Goal: Share content: Share content

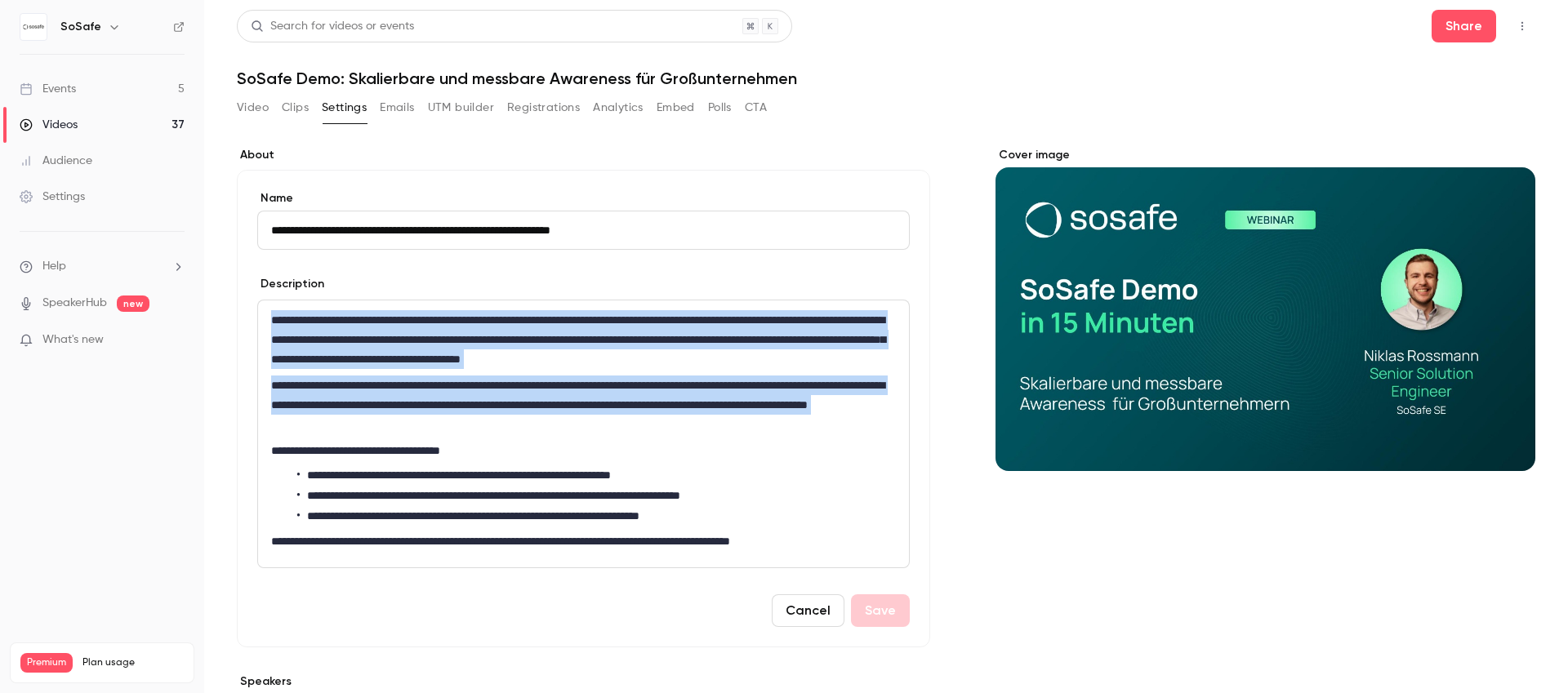
click at [69, 82] on div "Events" at bounding box center [47, 89] width 56 height 17
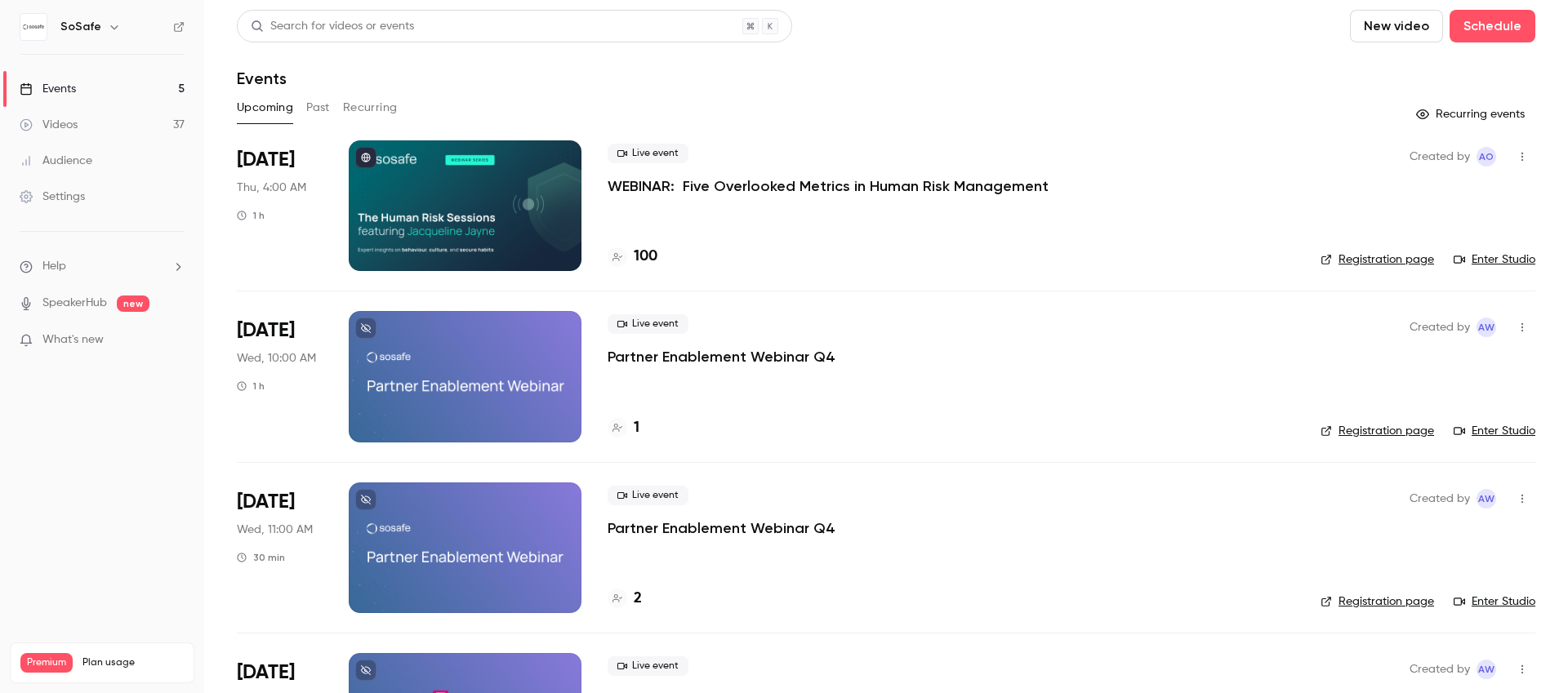
click at [322, 109] on button "Past" at bounding box center [318, 108] width 24 height 26
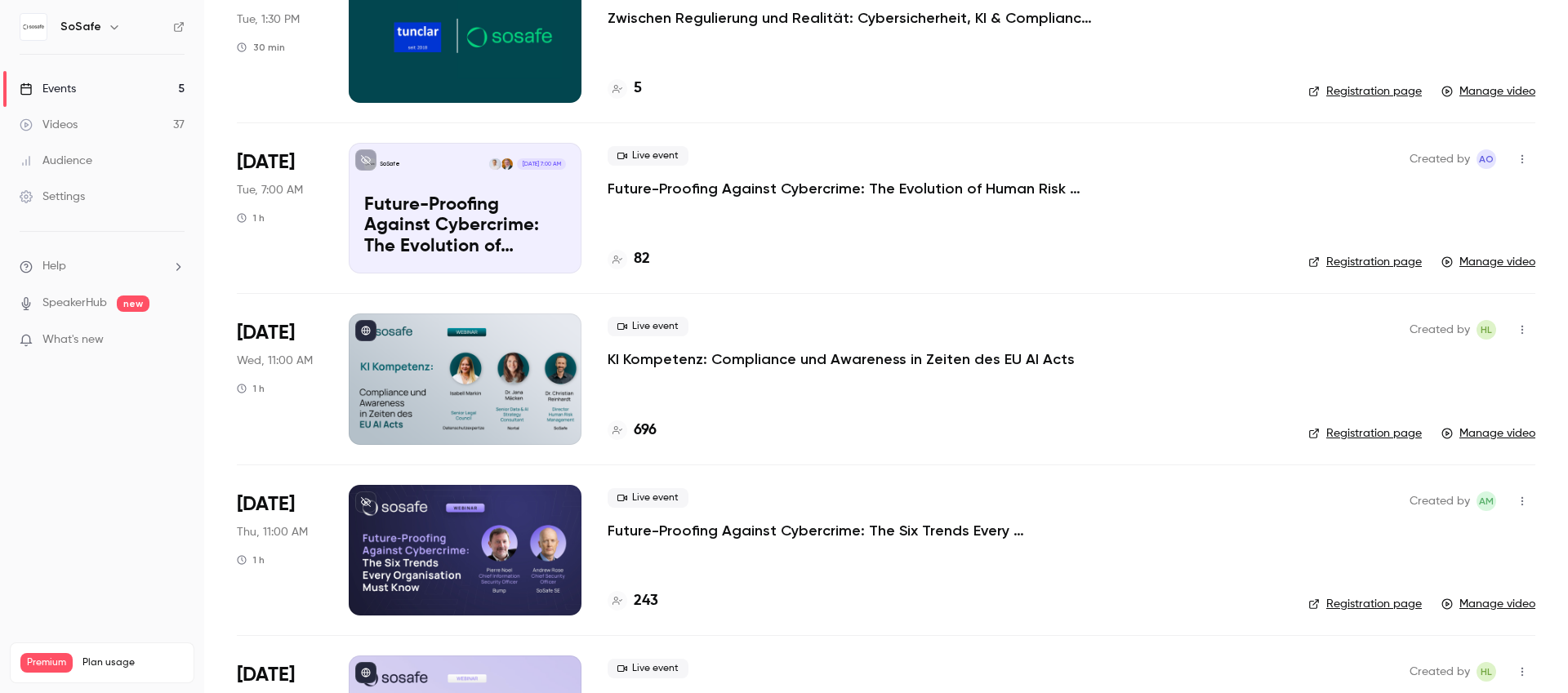
scroll to position [2752, 0]
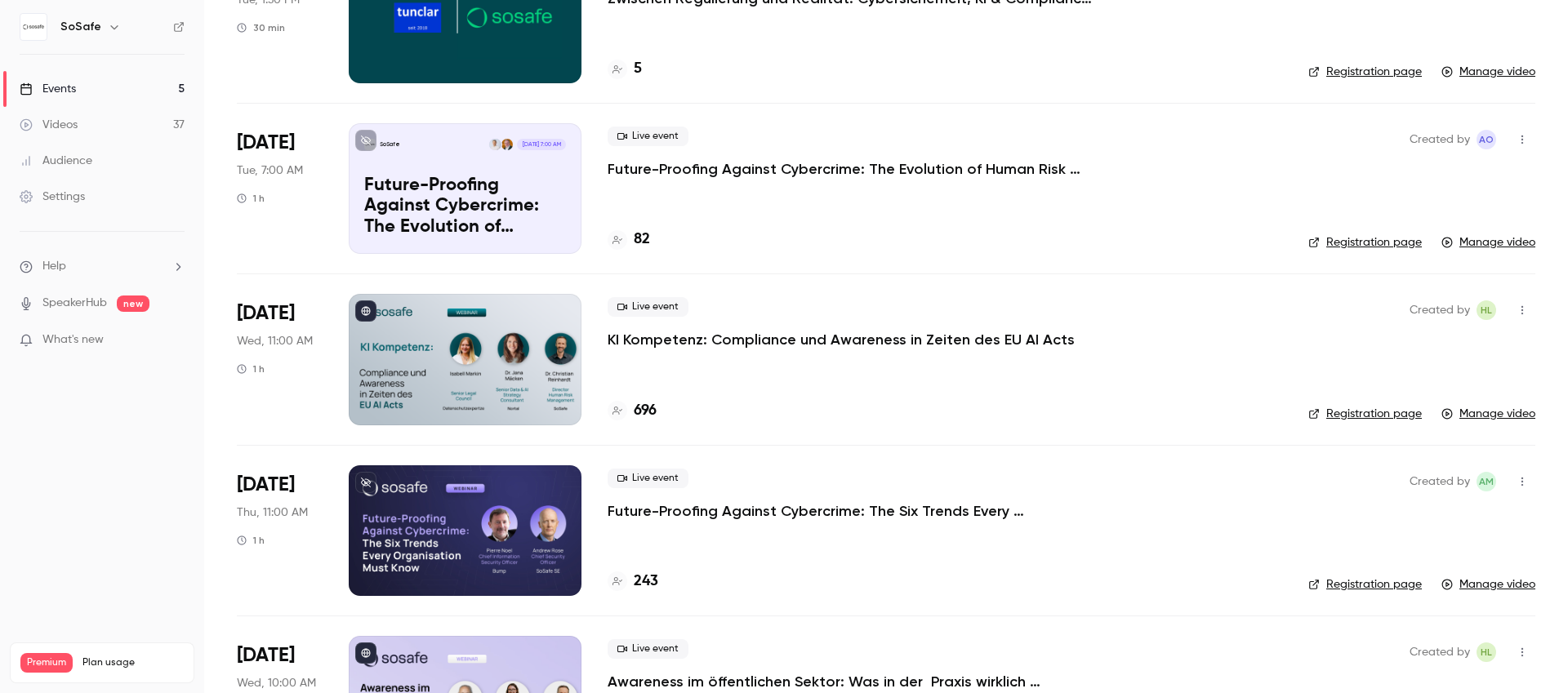
click at [489, 357] on div at bounding box center [465, 359] width 233 height 131
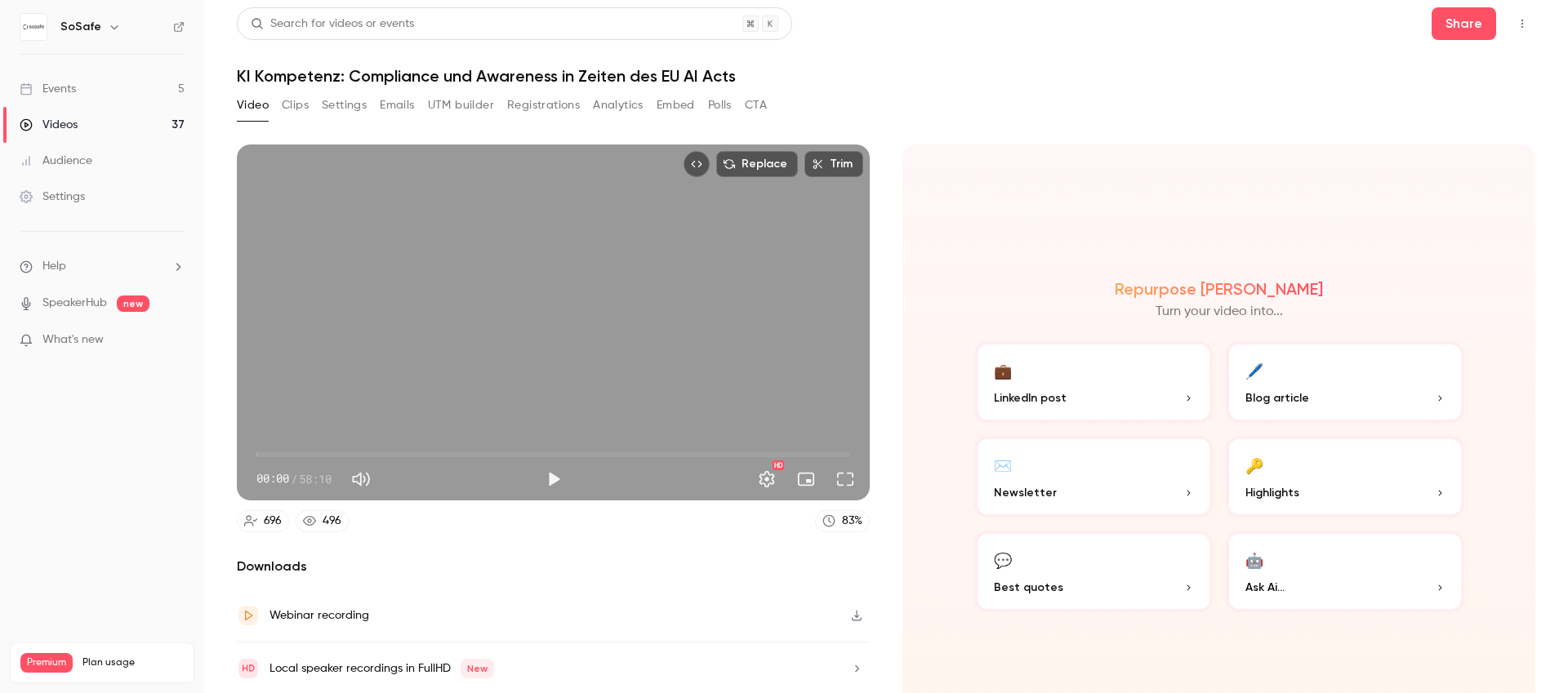
scroll to position [4, 0]
click at [336, 98] on button "Settings" at bounding box center [343, 105] width 45 height 26
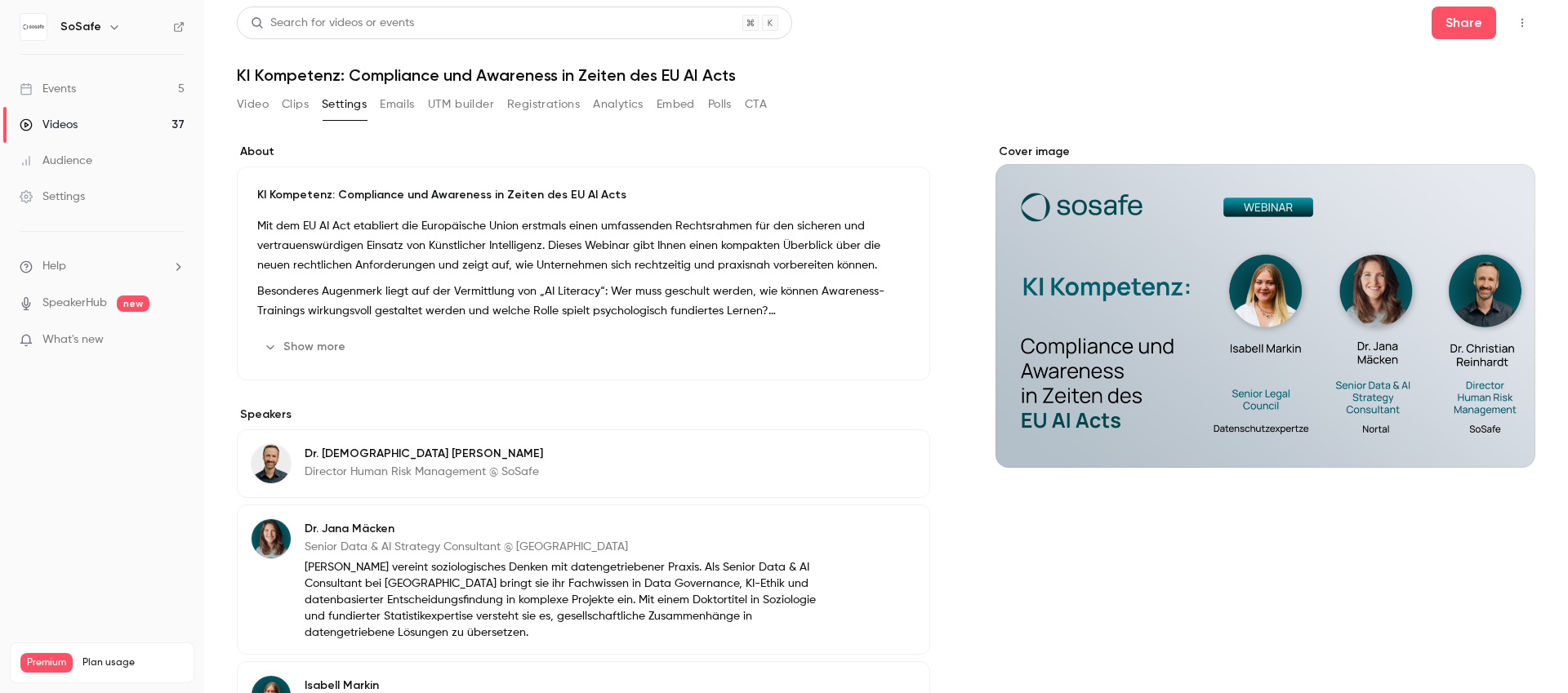
click at [301, 343] on button "Show more" at bounding box center [307, 347] width 98 height 26
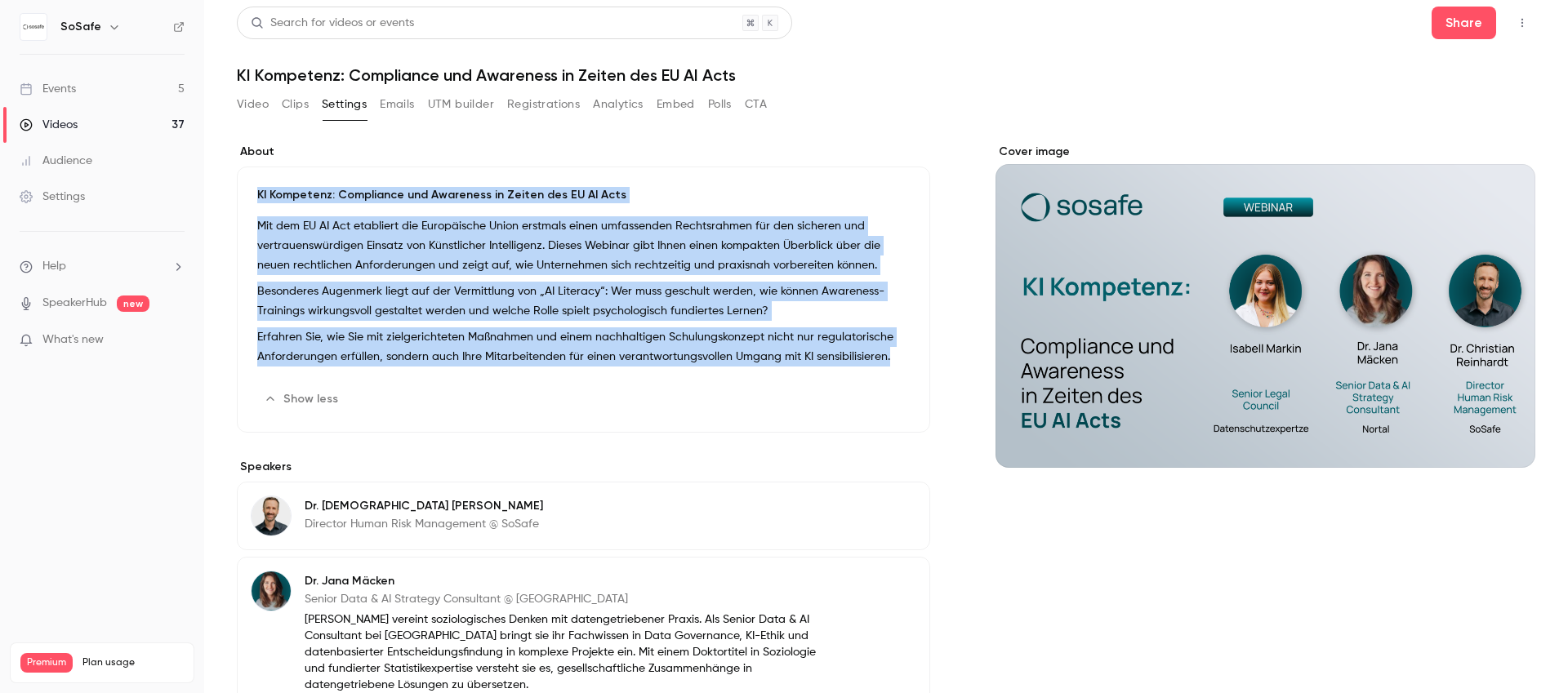
drag, startPoint x: 902, startPoint y: 359, endPoint x: 242, endPoint y: 178, distance: 684.4
click at [242, 178] on div "KI Kompetenz: Compliance und Awareness in Zeiten des EU AI Acts Mit dem EU AI A…" at bounding box center [583, 300] width 693 height 266
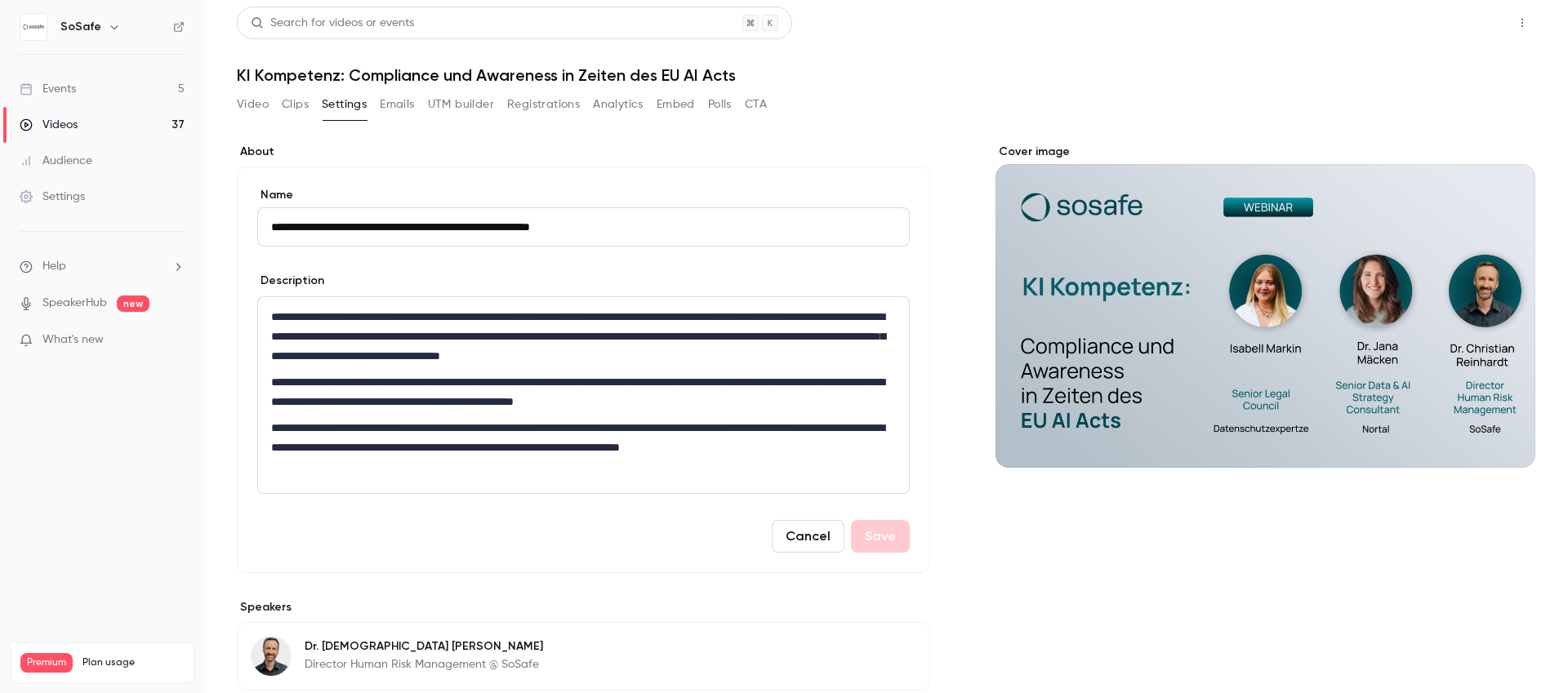
click at [1461, 29] on button "Share" at bounding box center [1463, 22] width 64 height 32
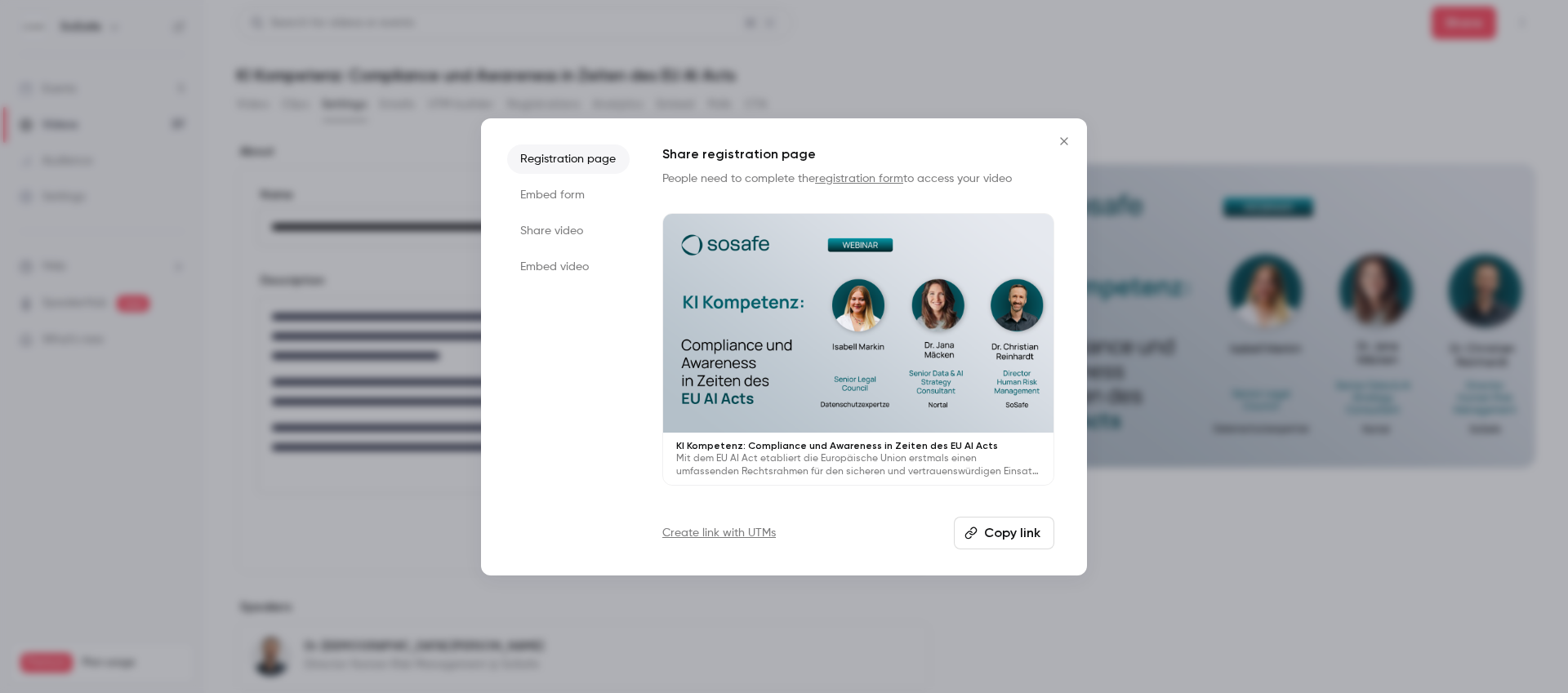
drag, startPoint x: 1001, startPoint y: 530, endPoint x: 1030, endPoint y: 362, distance: 170.5
click at [1001, 531] on button "Copy link" at bounding box center [1004, 533] width 100 height 32
click at [1059, 149] on button "Close" at bounding box center [1064, 141] width 33 height 32
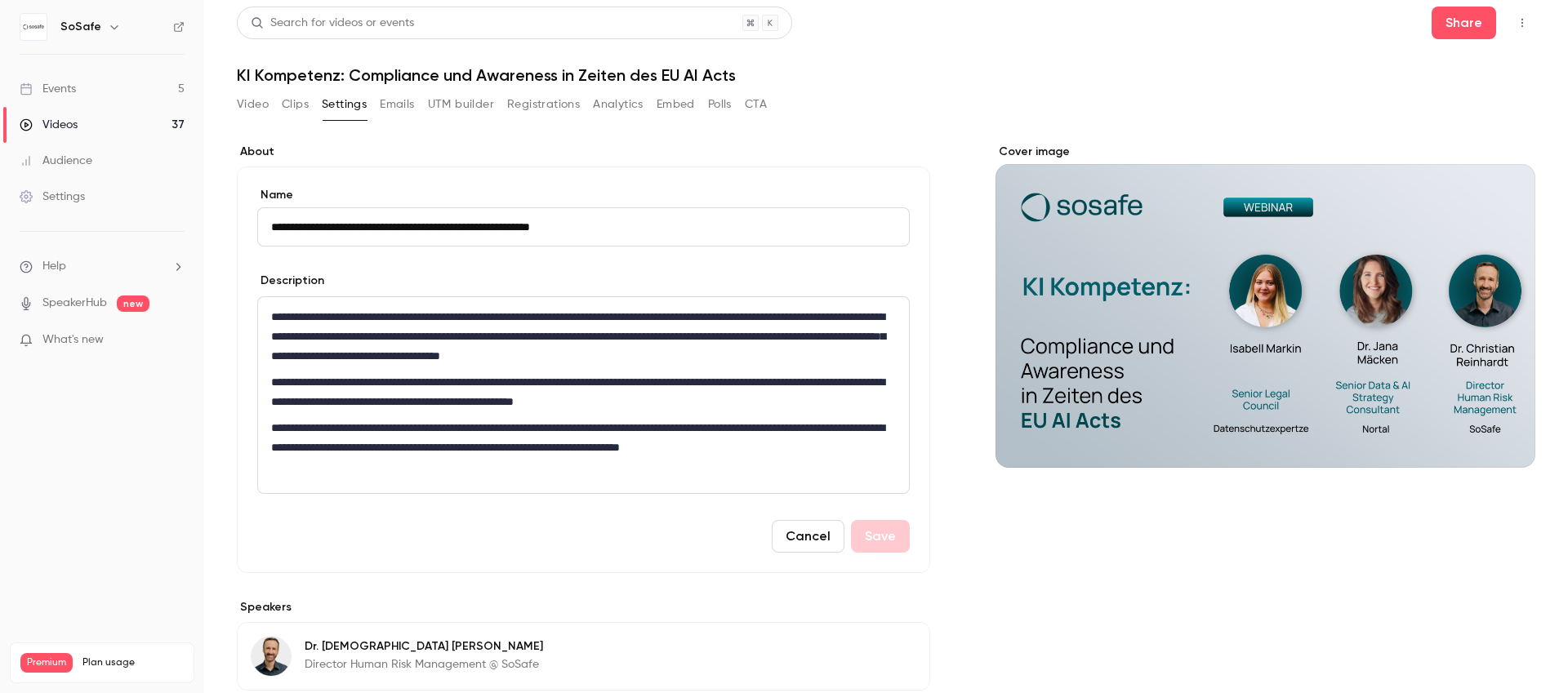
click at [80, 89] on link "Events 5" at bounding box center [102, 89] width 204 height 36
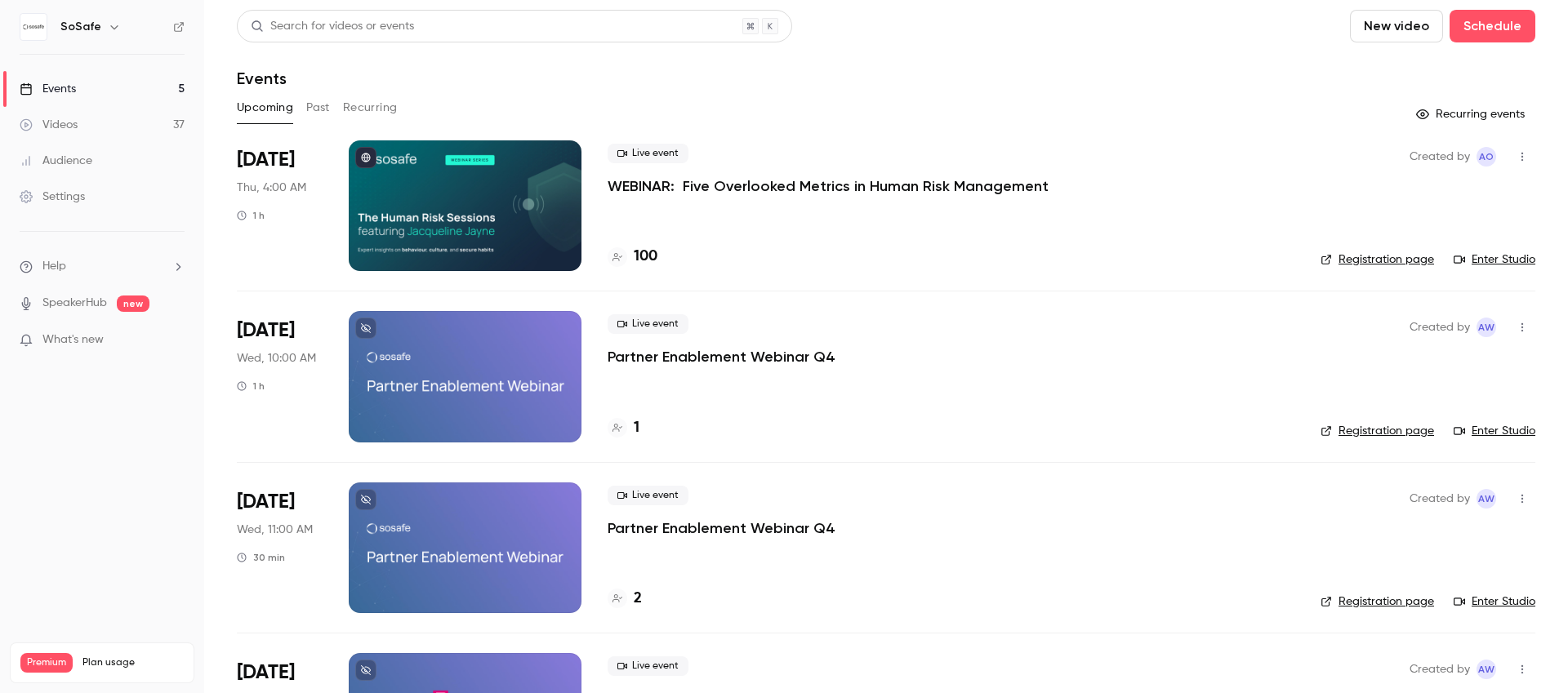
click at [319, 108] on button "Past" at bounding box center [318, 108] width 24 height 26
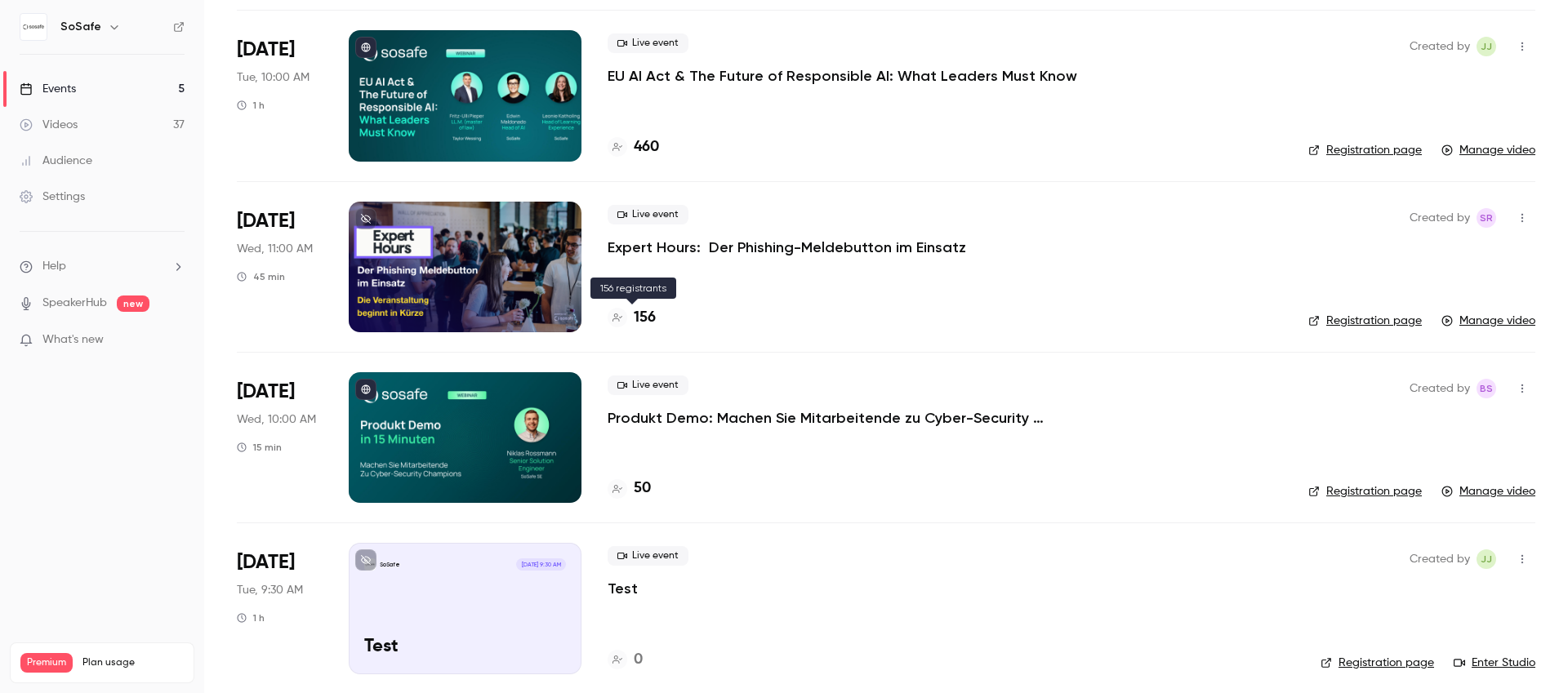
scroll to position [3532, 0]
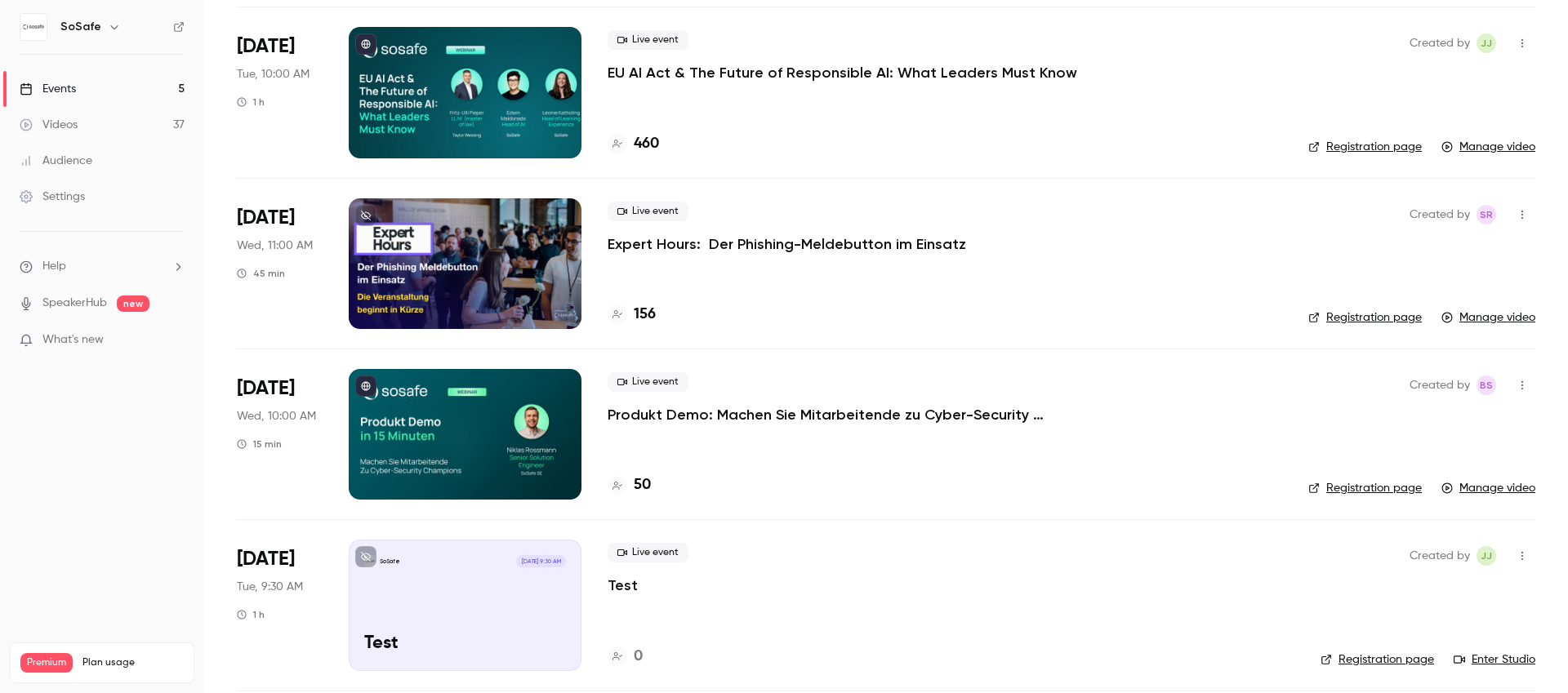
click at [760, 437] on div "Live event Produkt Demo: Machen Sie Mitarbeitende zu Cyber-Security Champions 50" at bounding box center [945, 434] width 675 height 131
click at [762, 414] on p "Produkt Demo: Machen Sie Mitarbeitende zu Cyber-Security Champions" at bounding box center [853, 415] width 490 height 19
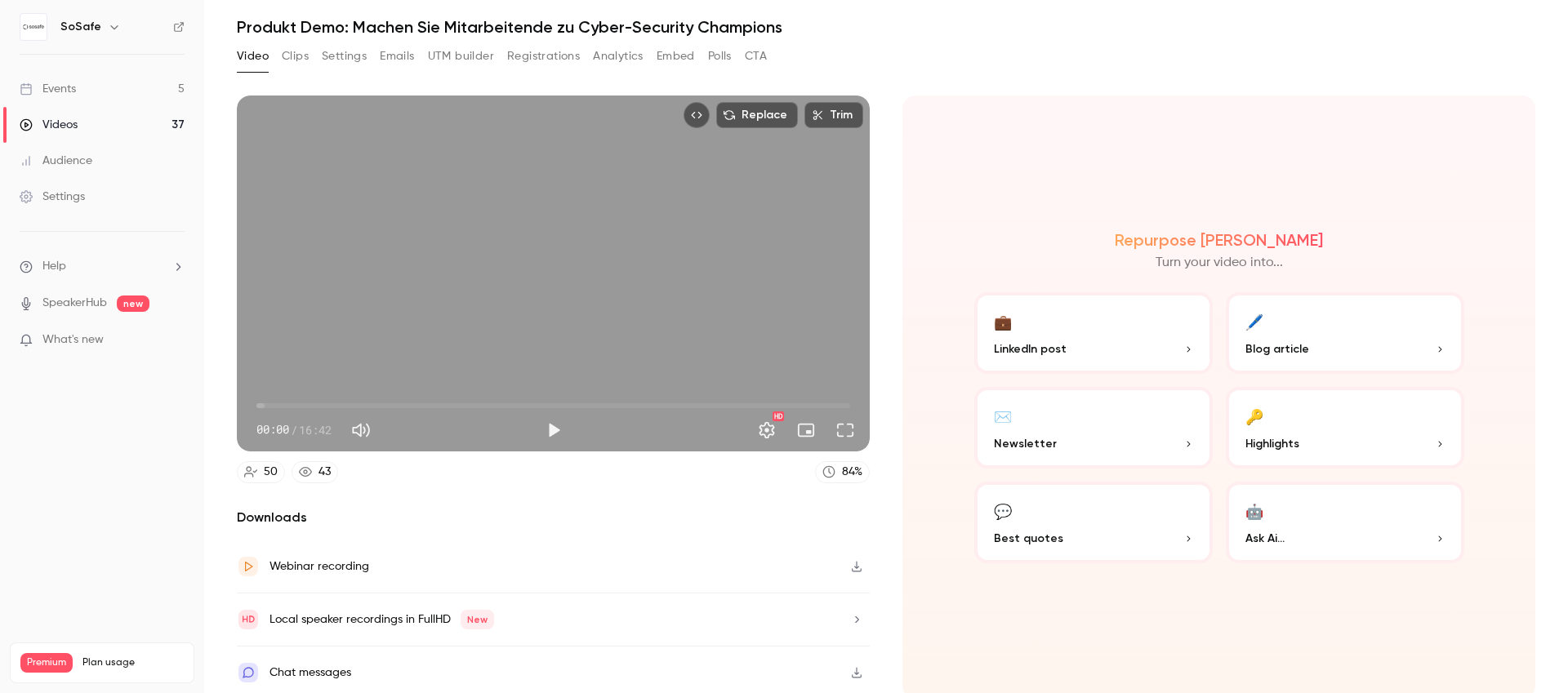
scroll to position [54, 0]
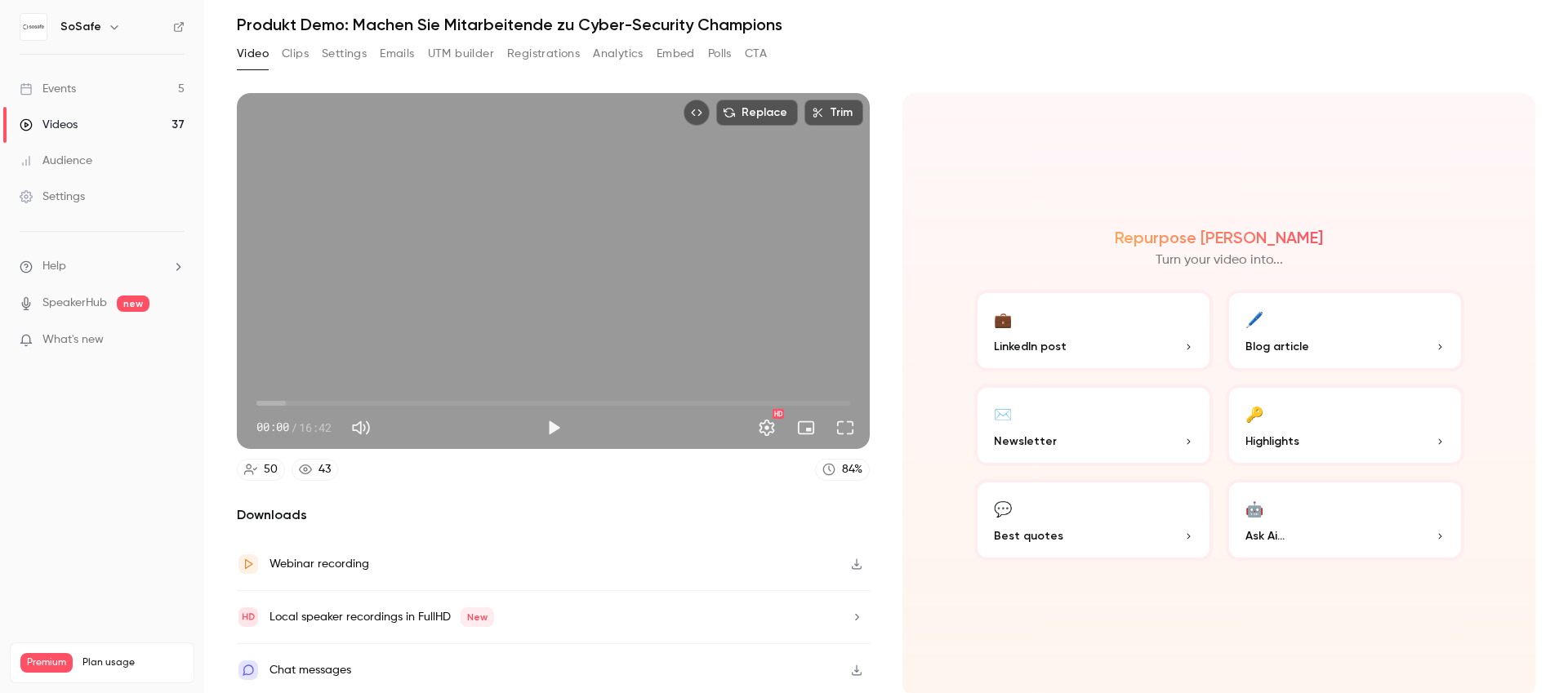
click at [342, 41] on button "Settings" at bounding box center [343, 54] width 45 height 26
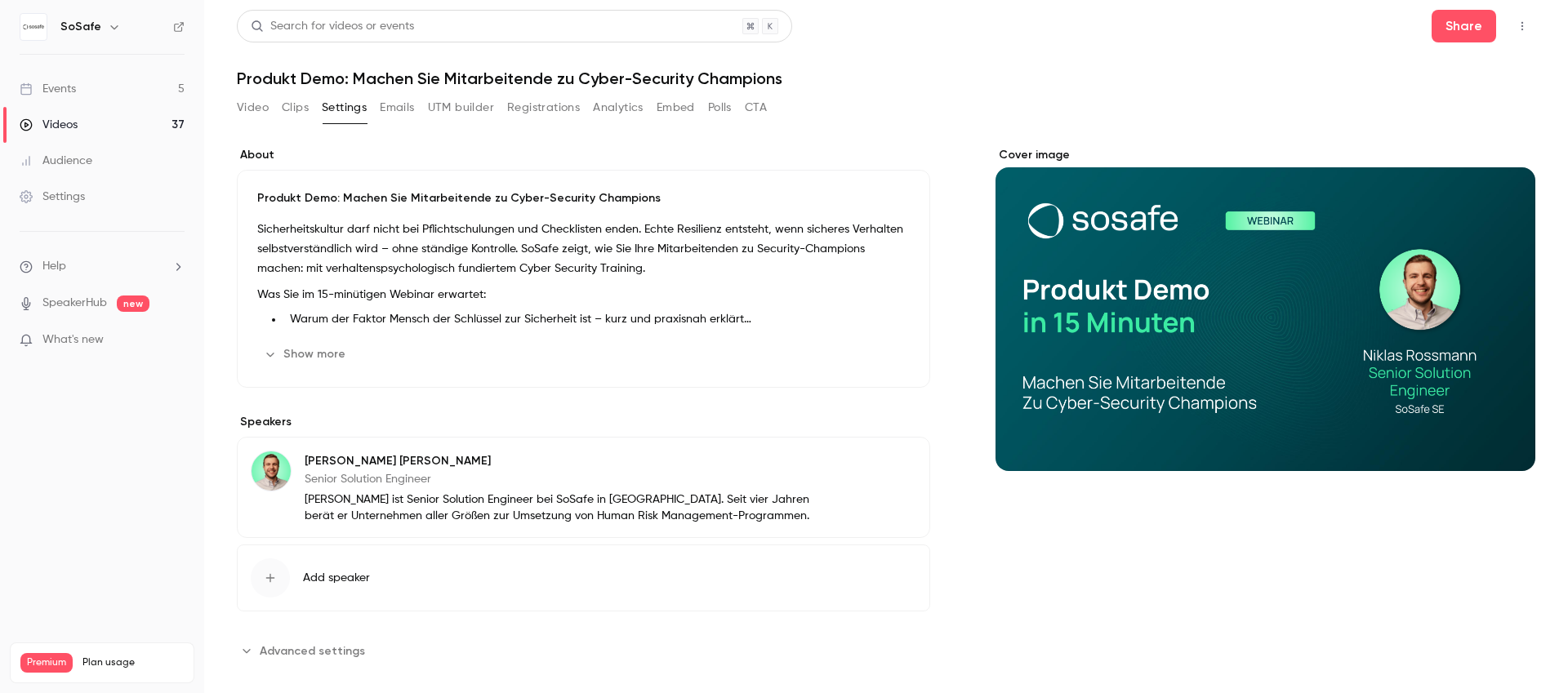
click at [334, 242] on p "Sicherheitskultur darf nicht bei Pflichtschulungen und Checklisten enden. Echte…" at bounding box center [583, 249] width 653 height 59
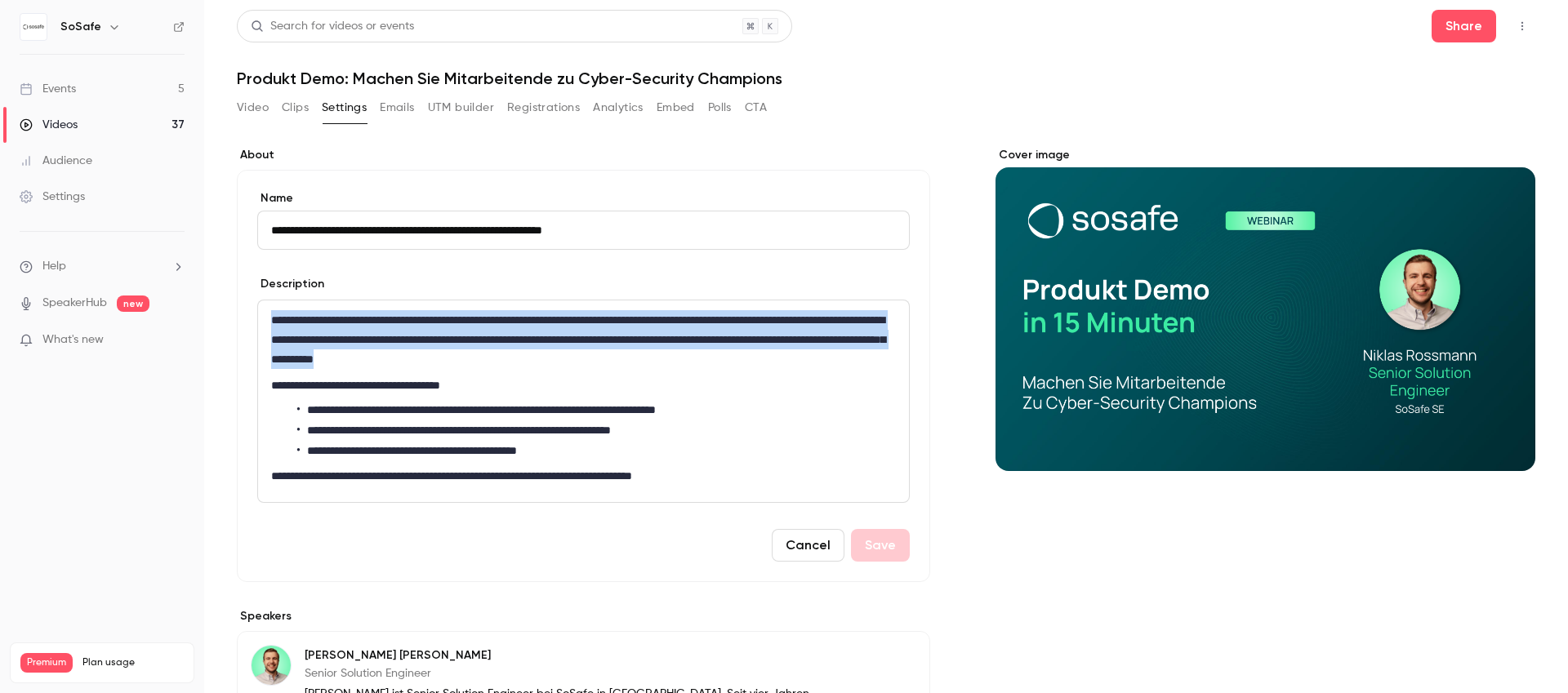
drag, startPoint x: 712, startPoint y: 357, endPoint x: 243, endPoint y: 321, distance: 470.4
click at [243, 321] on div "**********" at bounding box center [583, 376] width 693 height 413
copy p "**********"
